Goal: Transaction & Acquisition: Purchase product/service

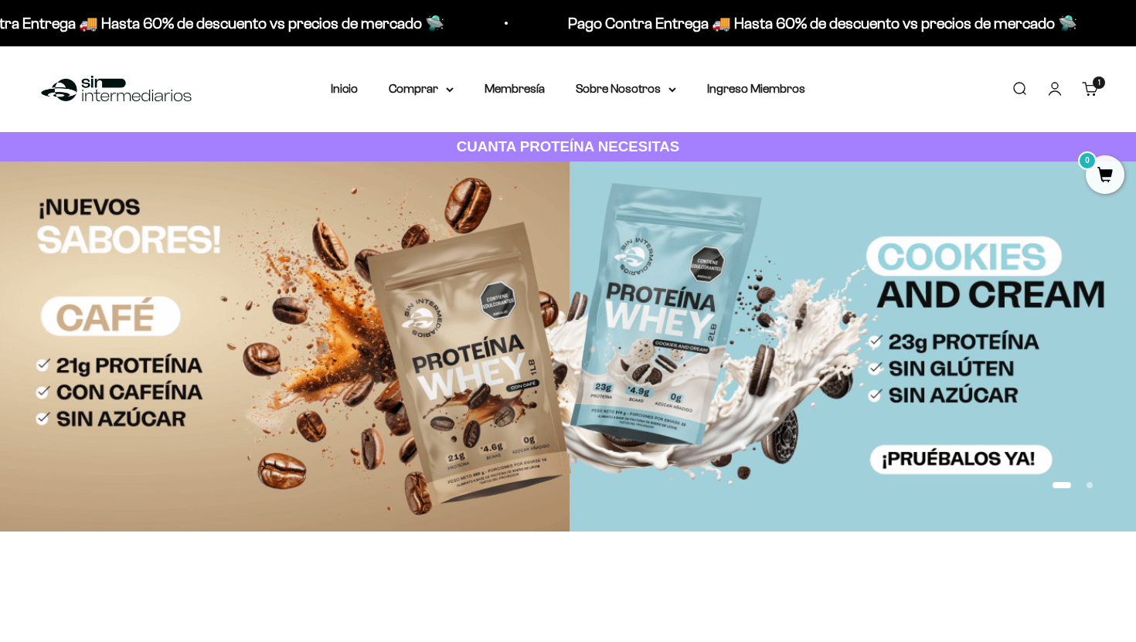
click at [760, 86] on link "Ingreso Miembros" at bounding box center [756, 88] width 98 height 13
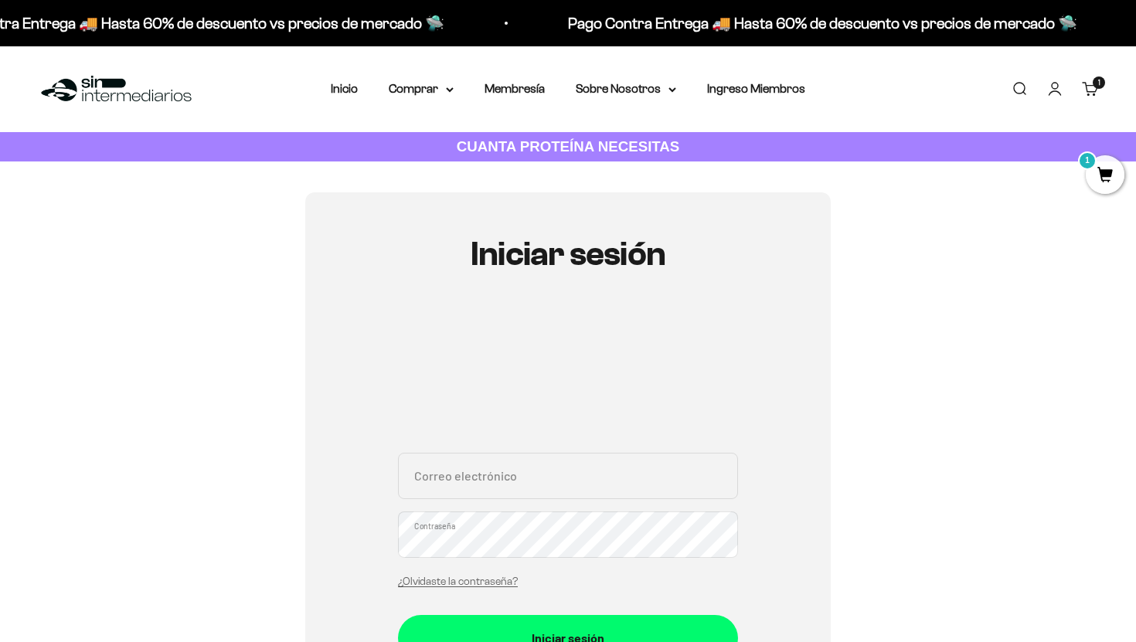
click at [502, 483] on input "Correo electrónico" at bounding box center [568, 476] width 340 height 46
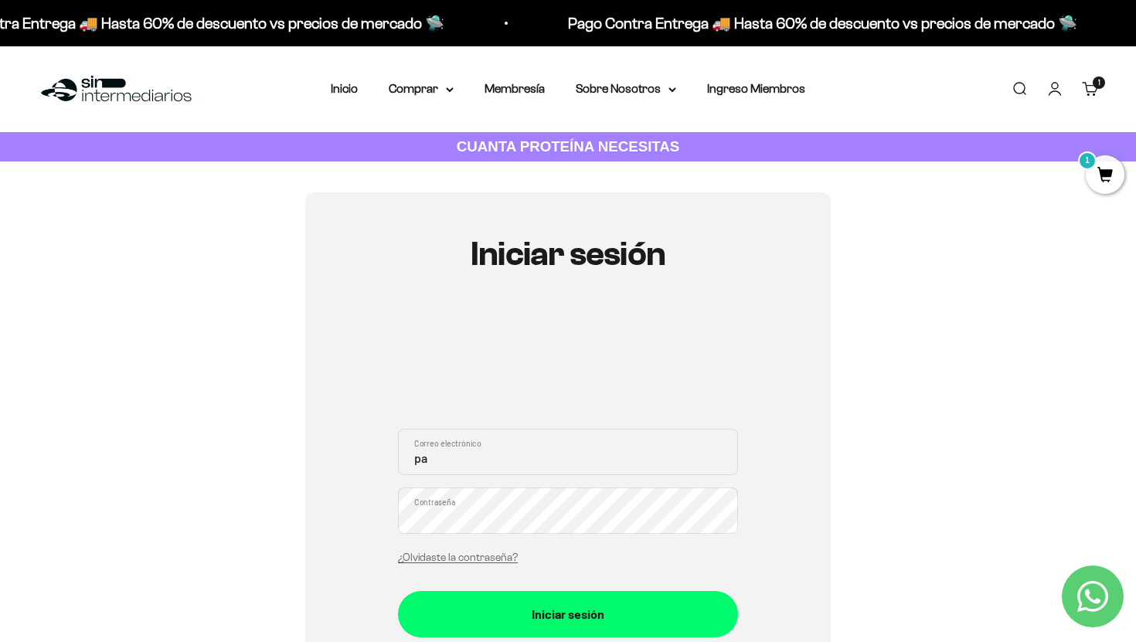
type input "p"
type input "[EMAIL_ADDRESS][DOMAIN_NAME]"
click at [398, 591] on button "Iniciar sesión" at bounding box center [568, 614] width 340 height 46
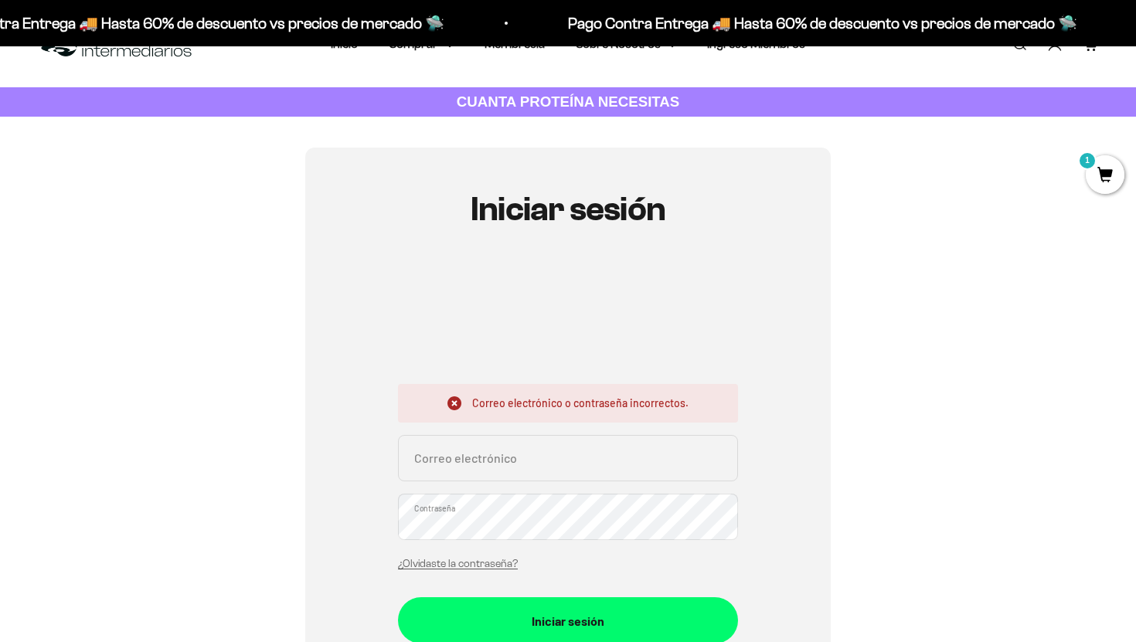
scroll to position [86, 0]
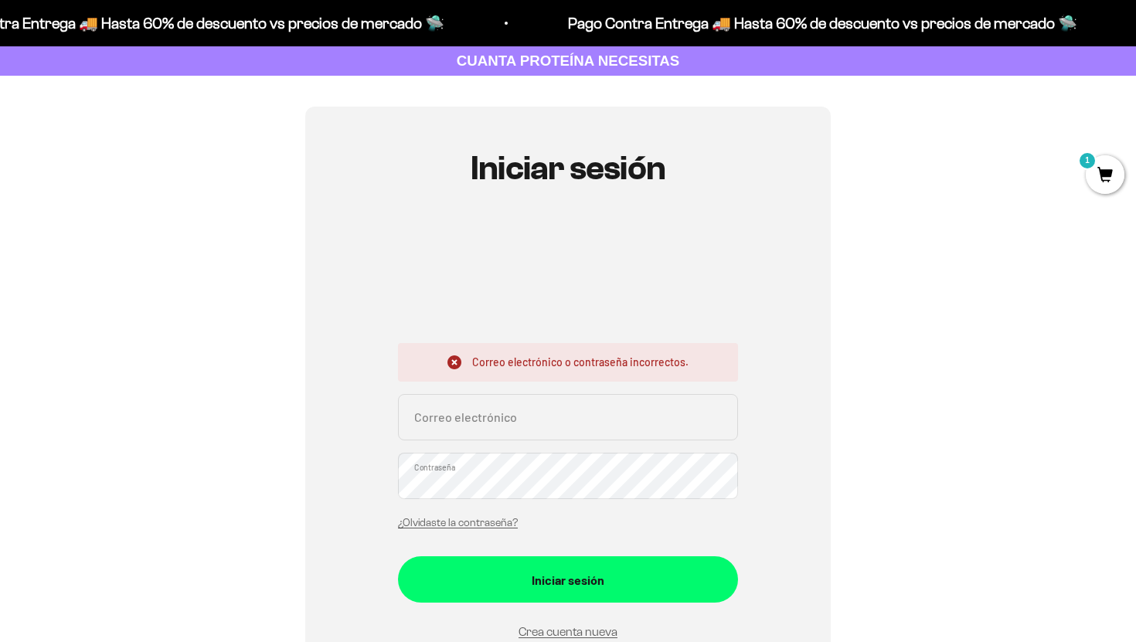
click at [465, 424] on input "Correo electrónico" at bounding box center [568, 417] width 340 height 46
type input "[EMAIL_ADDRESS][DOMAIN_NAME]"
click at [398, 557] on button "Iniciar sesión" at bounding box center [568, 580] width 340 height 46
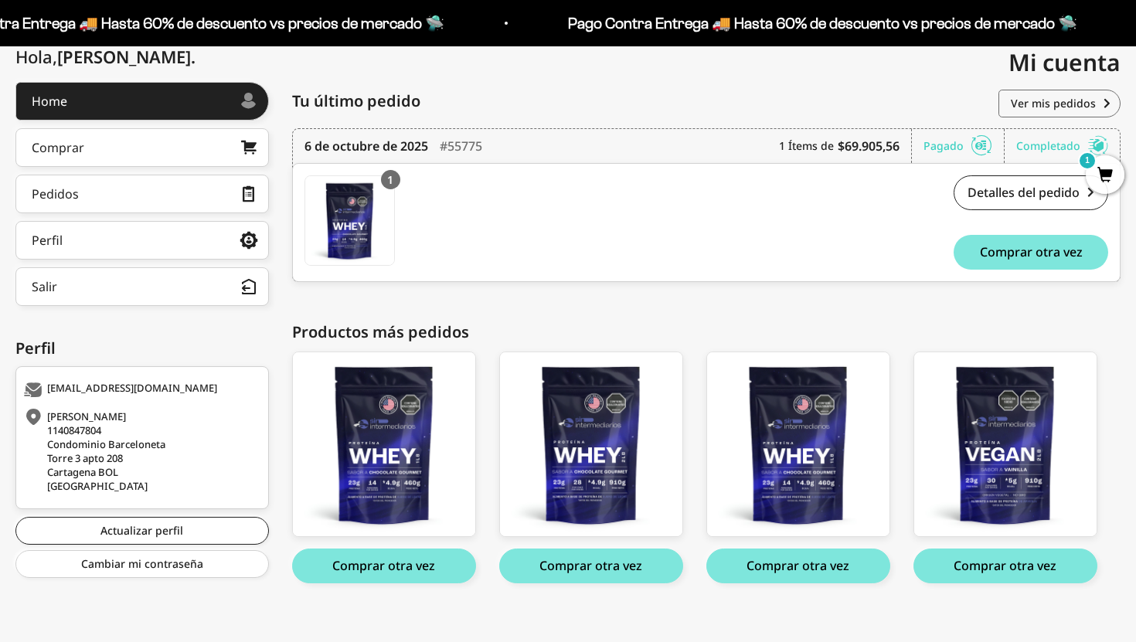
scroll to position [198, 0]
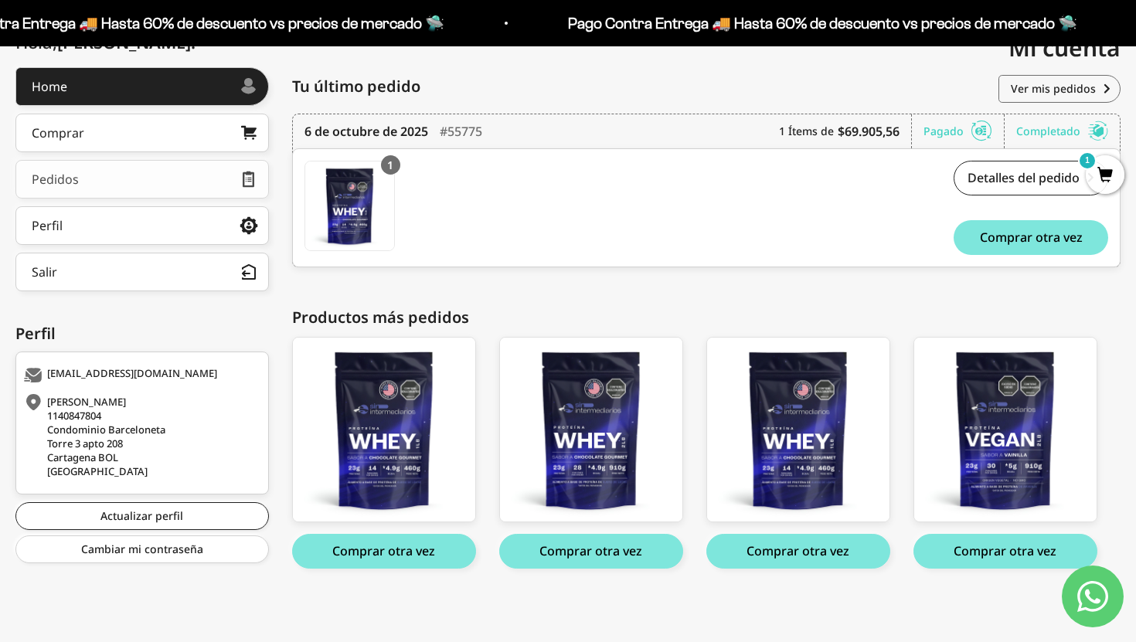
click at [110, 180] on link "Pedidos" at bounding box center [142, 179] width 254 height 39
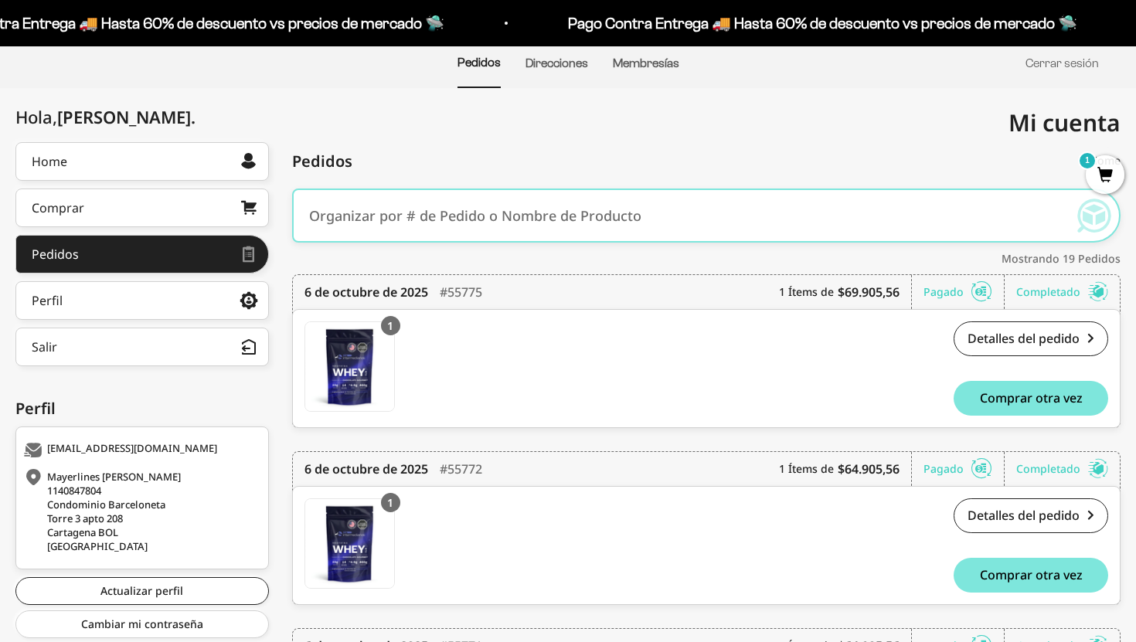
scroll to position [124, 0]
click at [1008, 332] on link "Detalles del pedido" at bounding box center [1031, 338] width 155 height 35
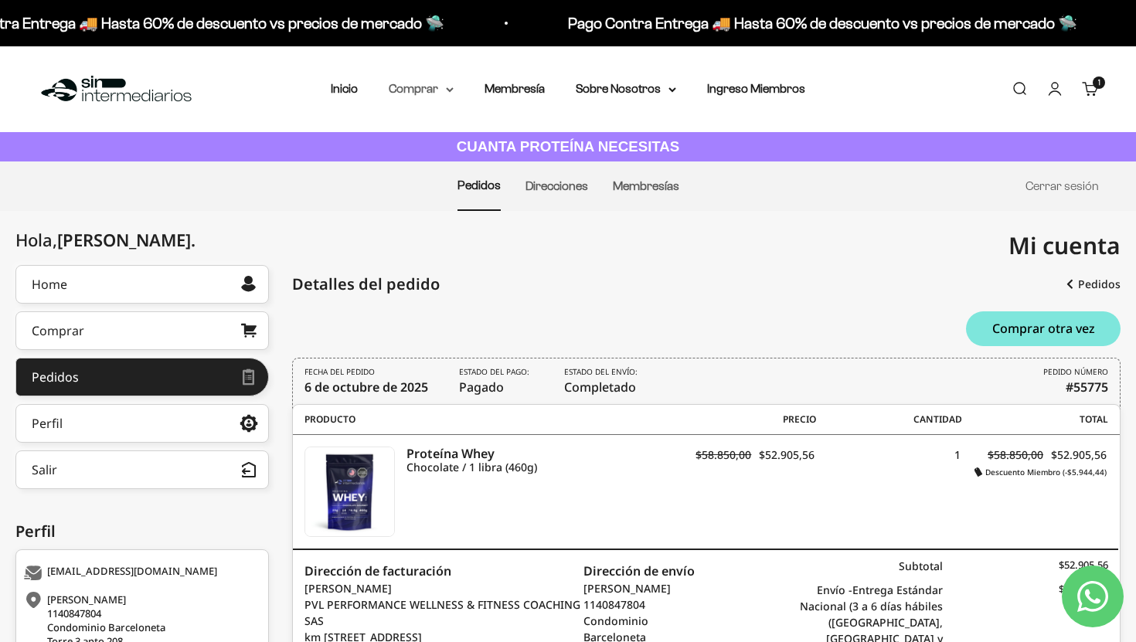
click at [418, 90] on summary "Comprar" at bounding box center [421, 89] width 65 height 20
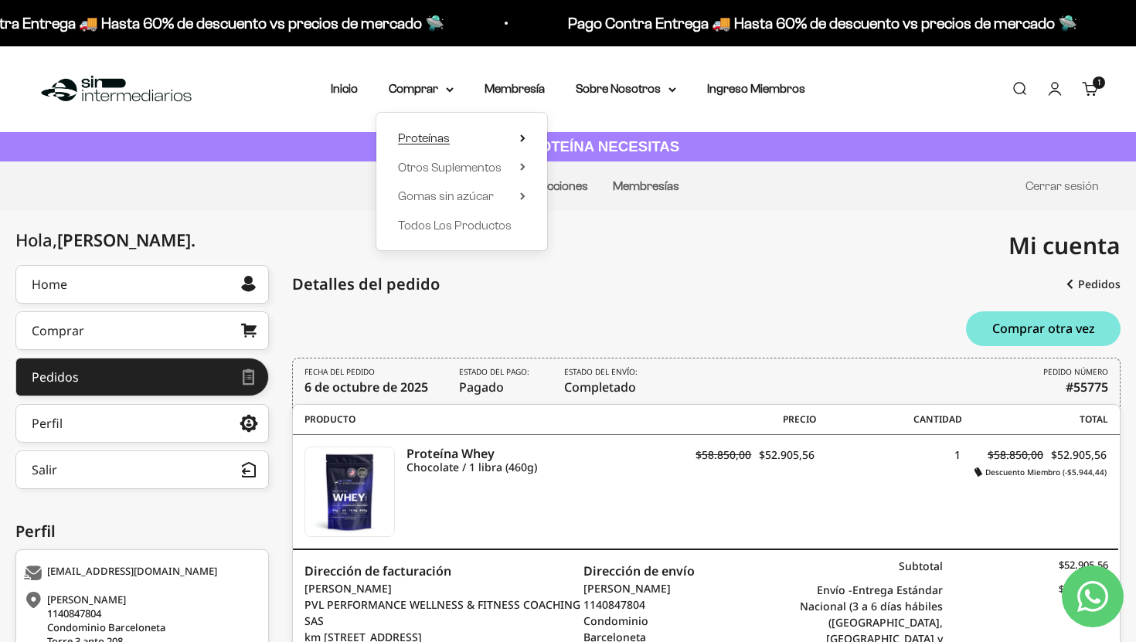
click at [428, 135] on span "Proteínas" at bounding box center [424, 137] width 52 height 13
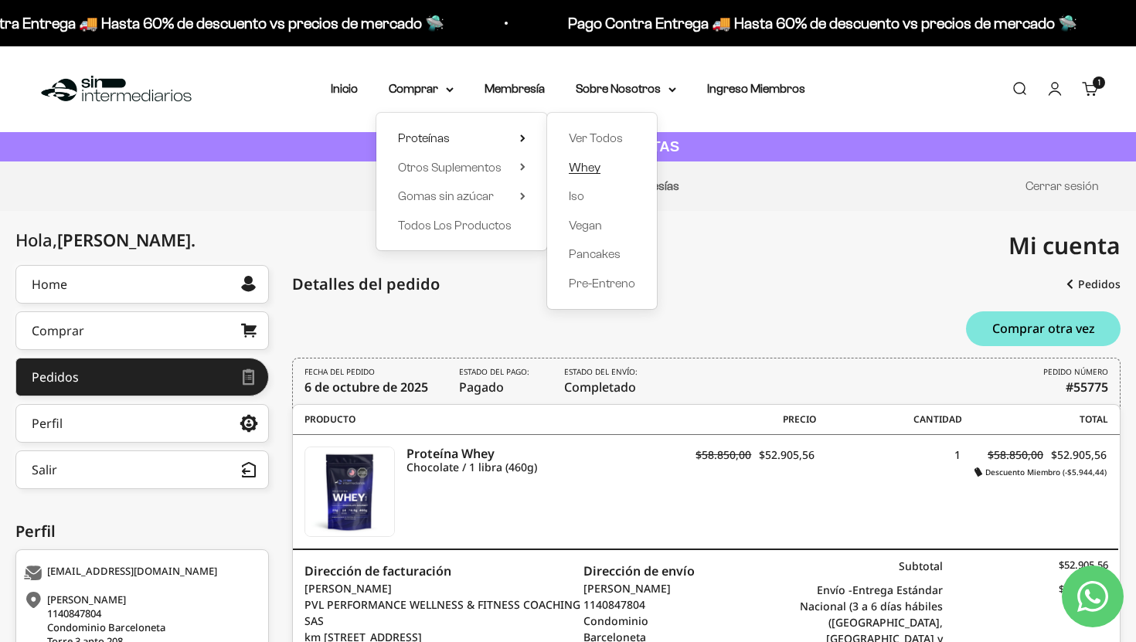
click at [584, 169] on span "Whey" at bounding box center [585, 167] width 32 height 13
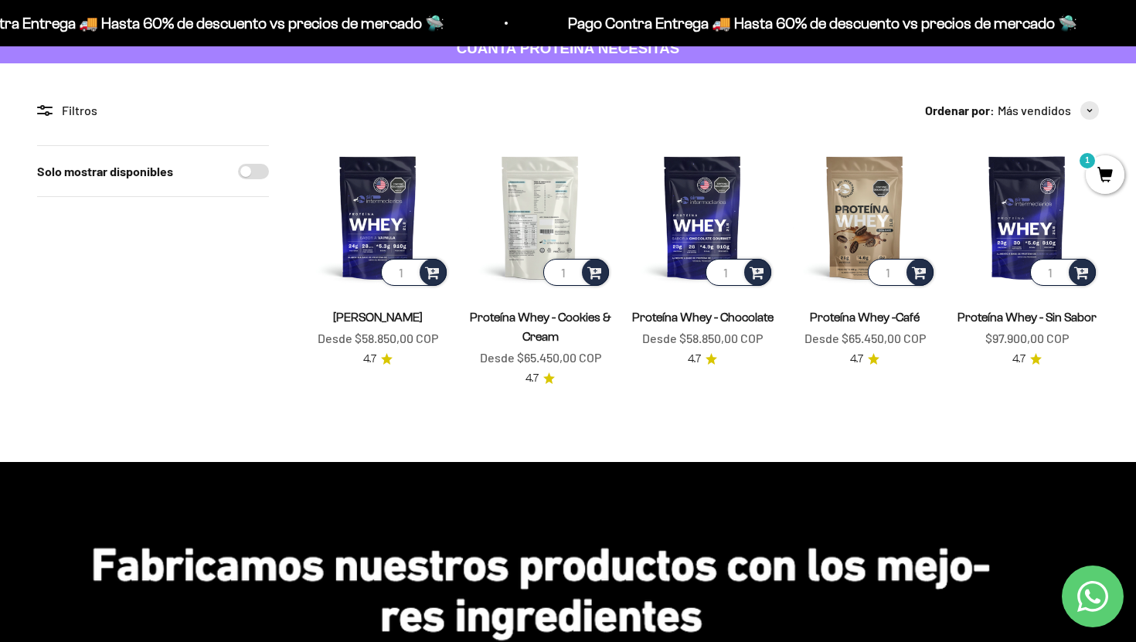
scroll to position [99, 0]
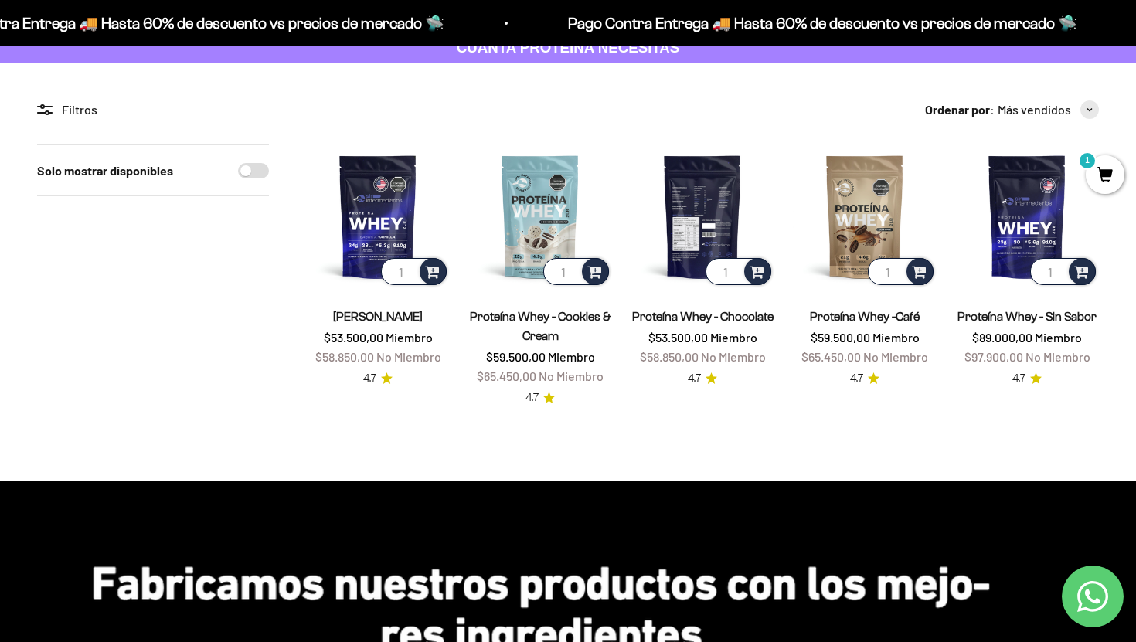
click at [716, 214] on img at bounding box center [703, 217] width 144 height 144
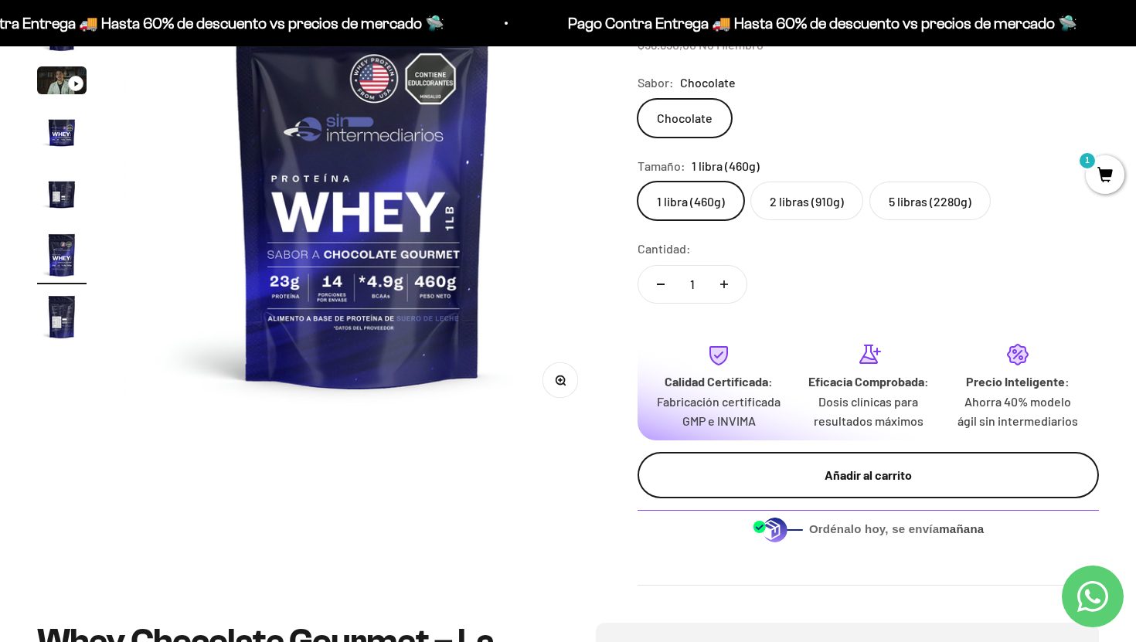
click at [819, 485] on div "Añadir al carrito" at bounding box center [869, 475] width 400 height 20
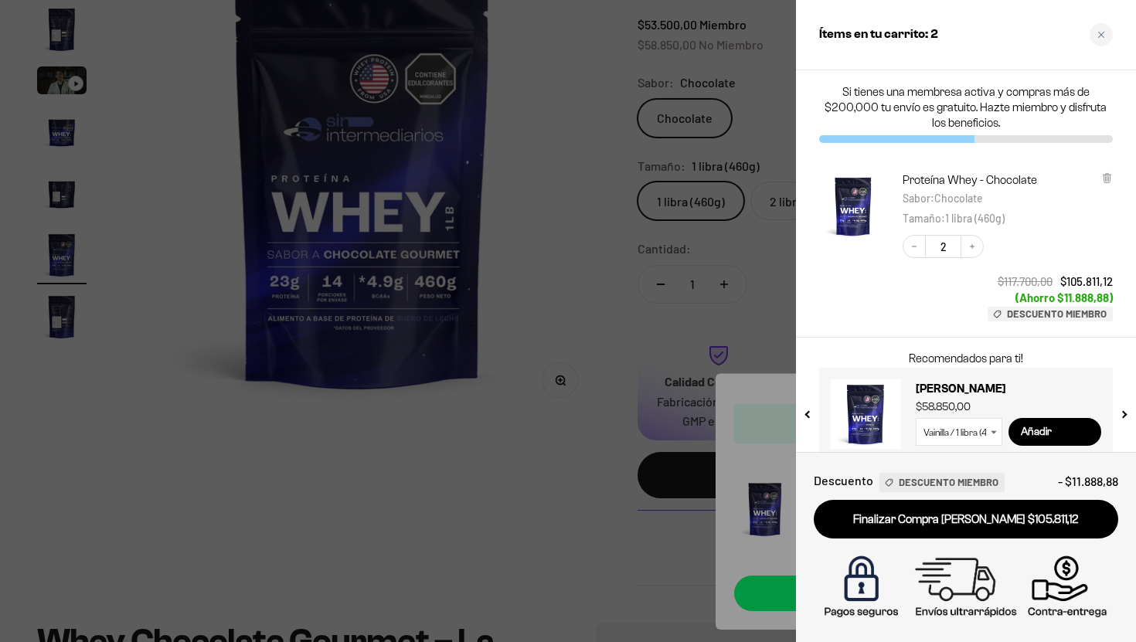
scroll to position [19, 0]
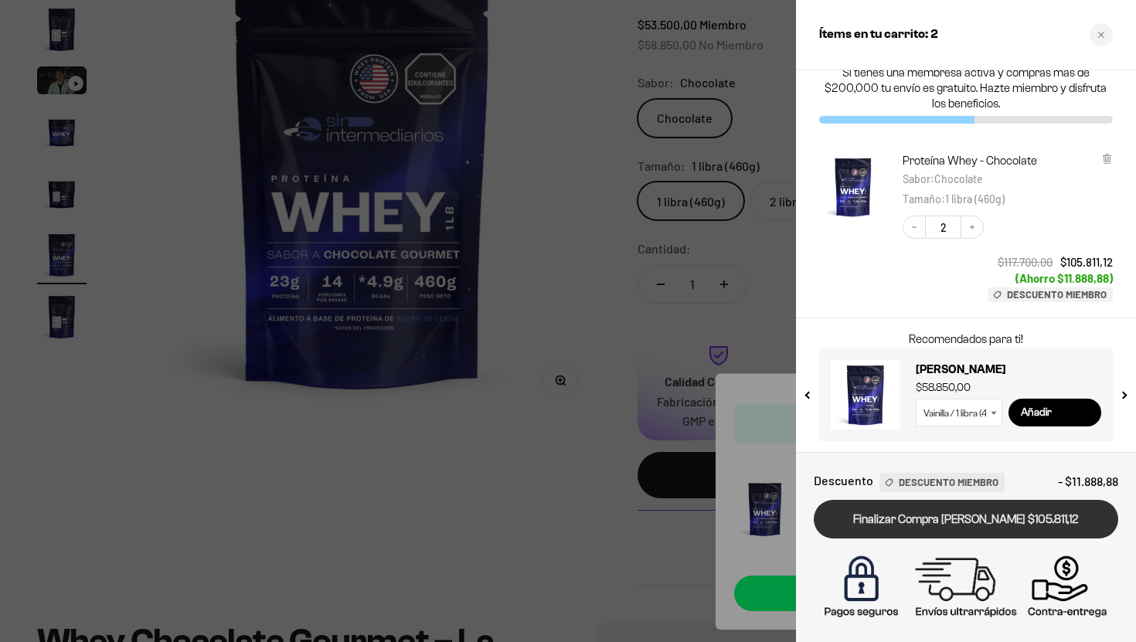
click at [952, 516] on link "Finalizar Compra Segura $105.811,12" at bounding box center [966, 519] width 305 height 39
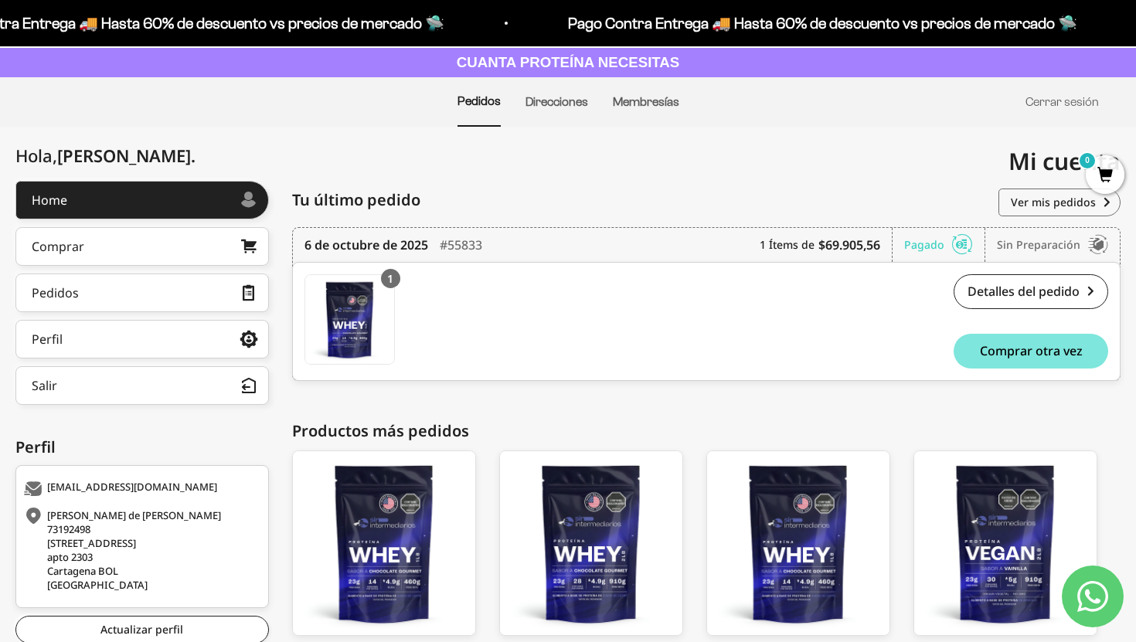
scroll to position [70, 0]
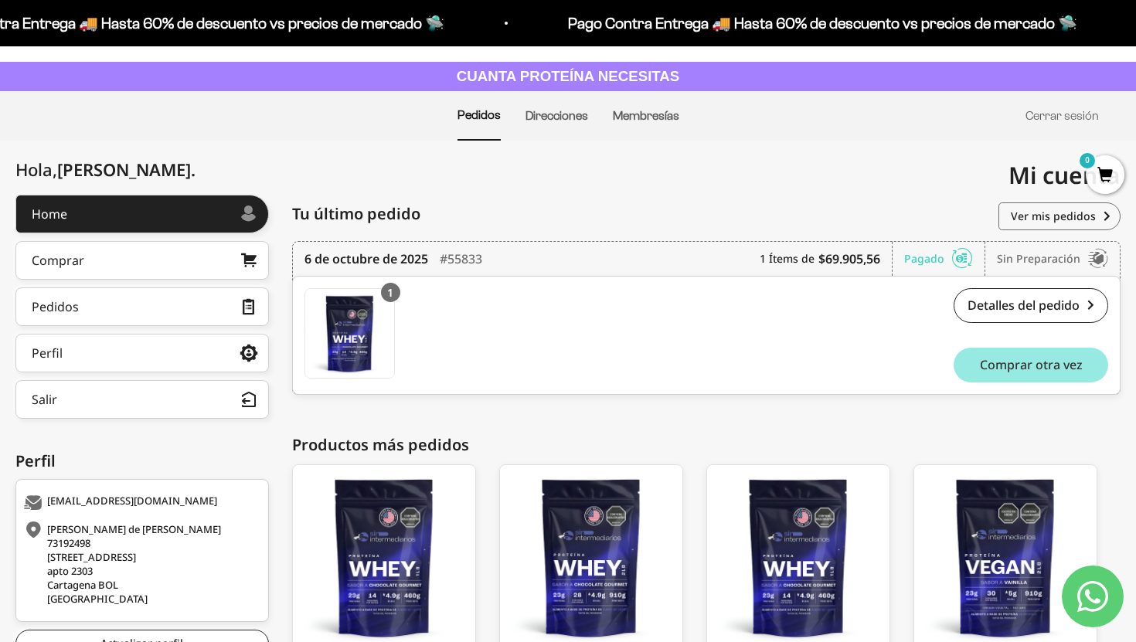
click at [1016, 359] on span "Comprar otra vez" at bounding box center [1031, 365] width 103 height 12
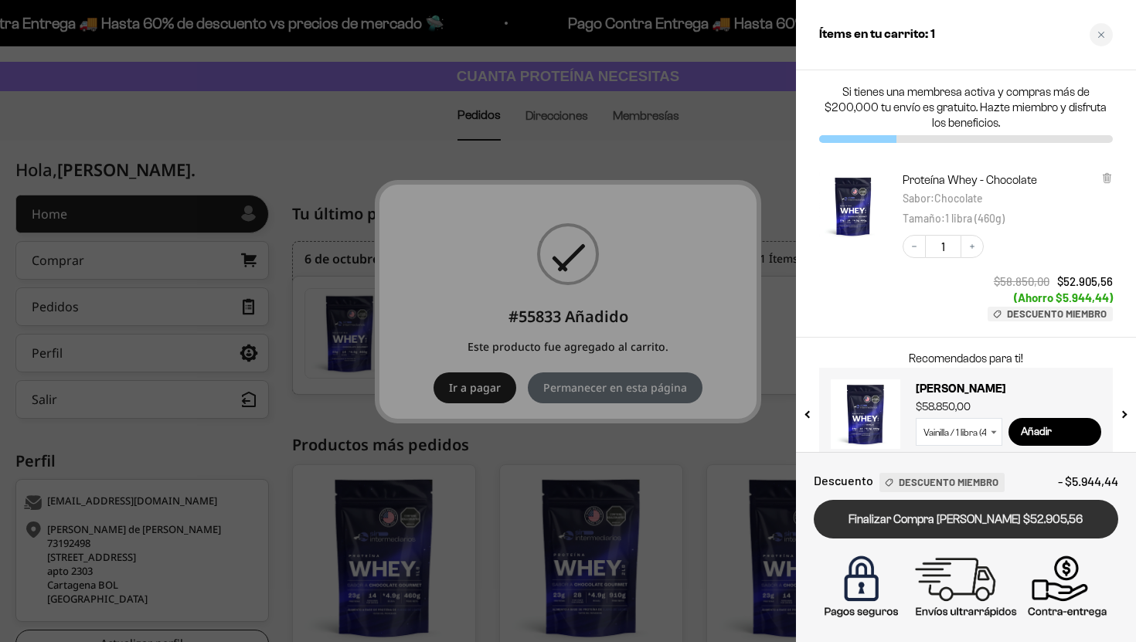
click at [942, 524] on link "Finalizar Compra [PERSON_NAME] $52.905,56" at bounding box center [966, 519] width 305 height 39
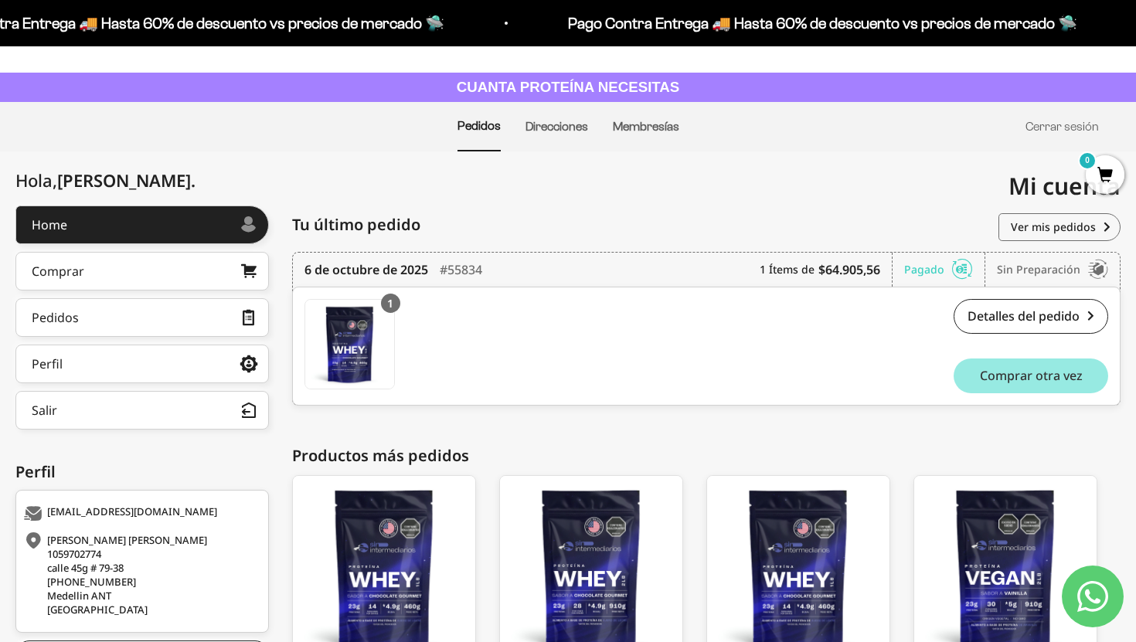
scroll to position [70, 0]
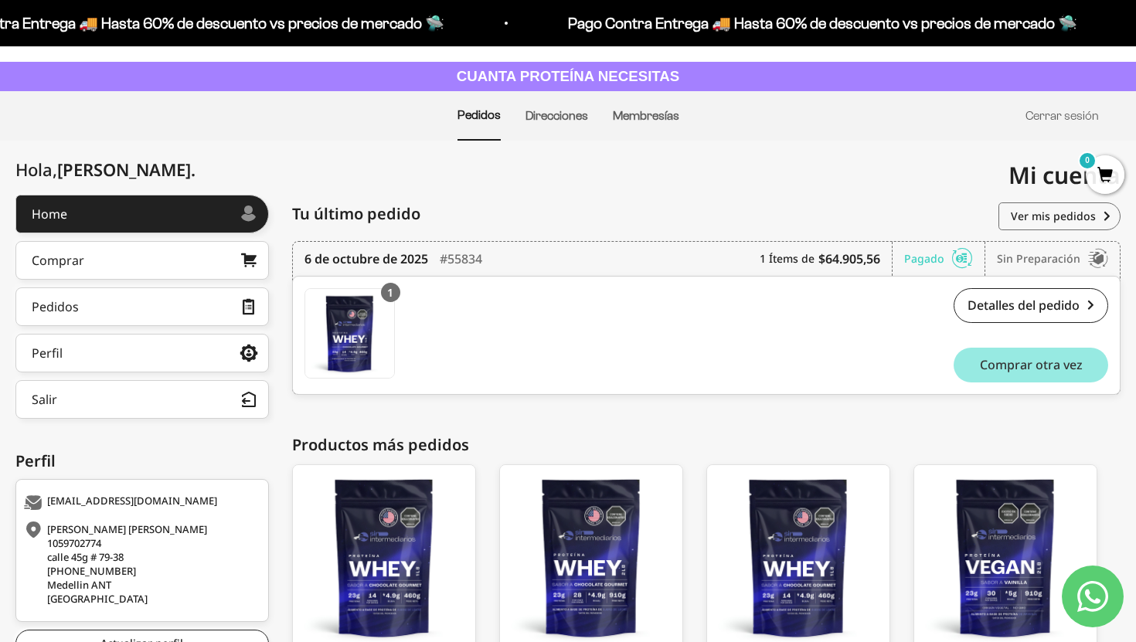
click at [1023, 366] on span "Comprar otra vez" at bounding box center [1031, 365] width 103 height 12
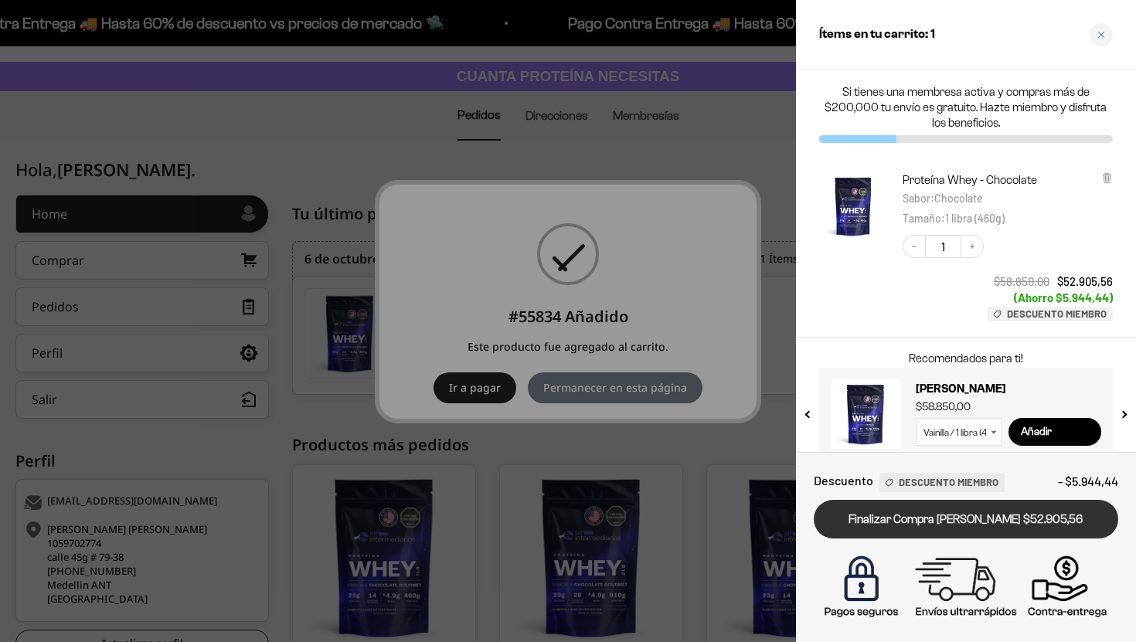
click at [931, 521] on link "Finalizar Compra [PERSON_NAME] $52.905,56" at bounding box center [966, 519] width 305 height 39
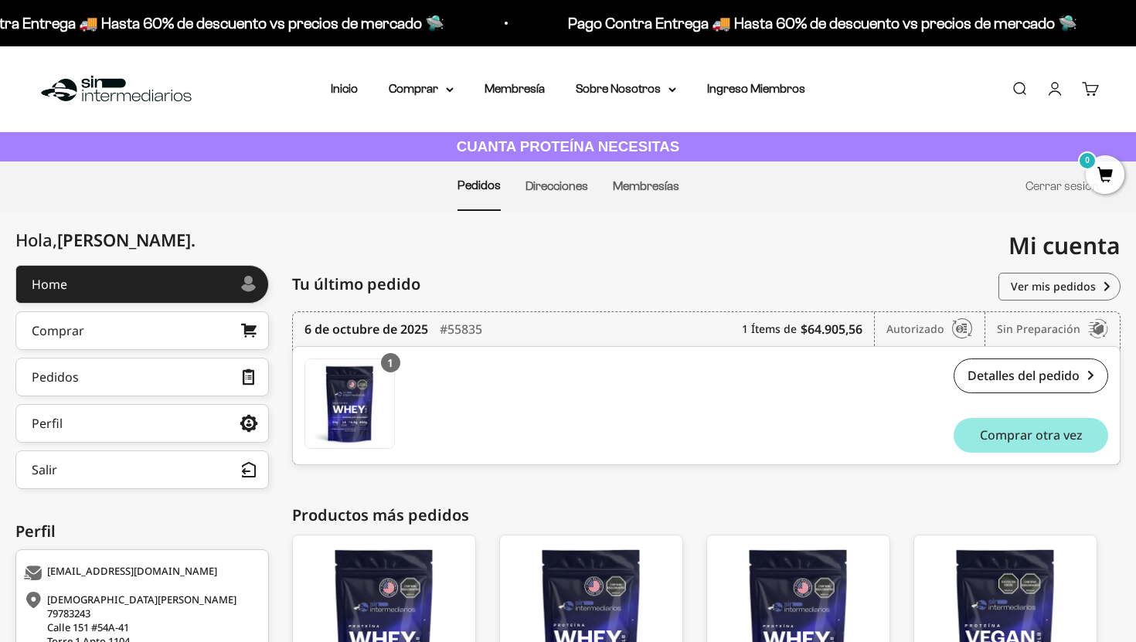
click at [1043, 438] on span "Comprar otra vez" at bounding box center [1031, 435] width 103 height 12
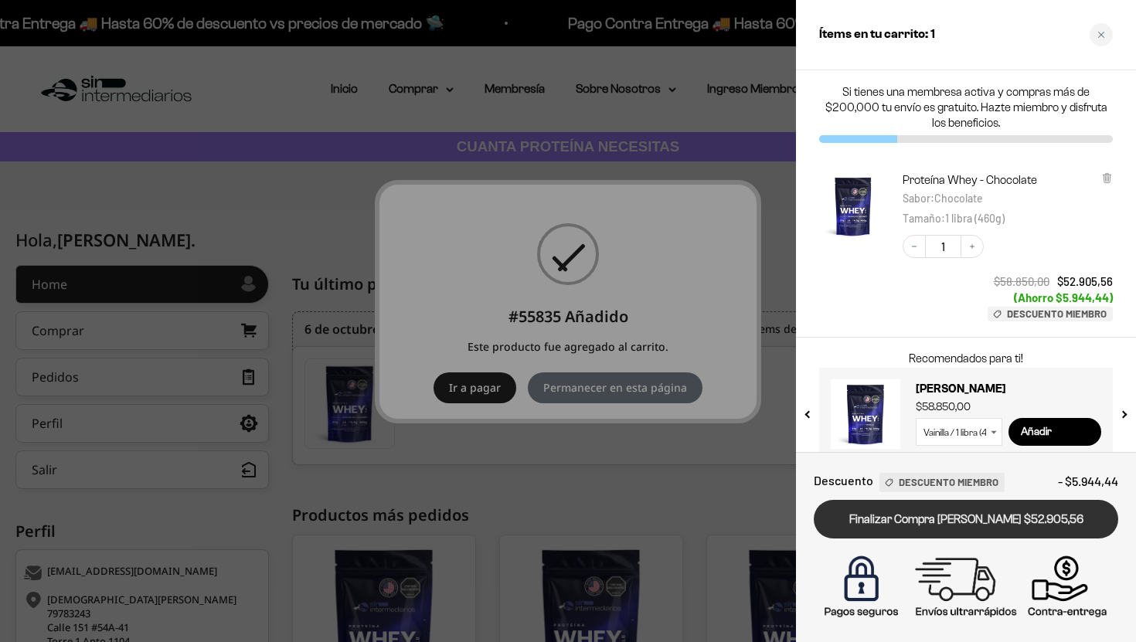
click at [925, 512] on link "Finalizar Compra [PERSON_NAME] $52.905,56" at bounding box center [966, 519] width 305 height 39
